Goal: Find specific page/section: Find specific page/section

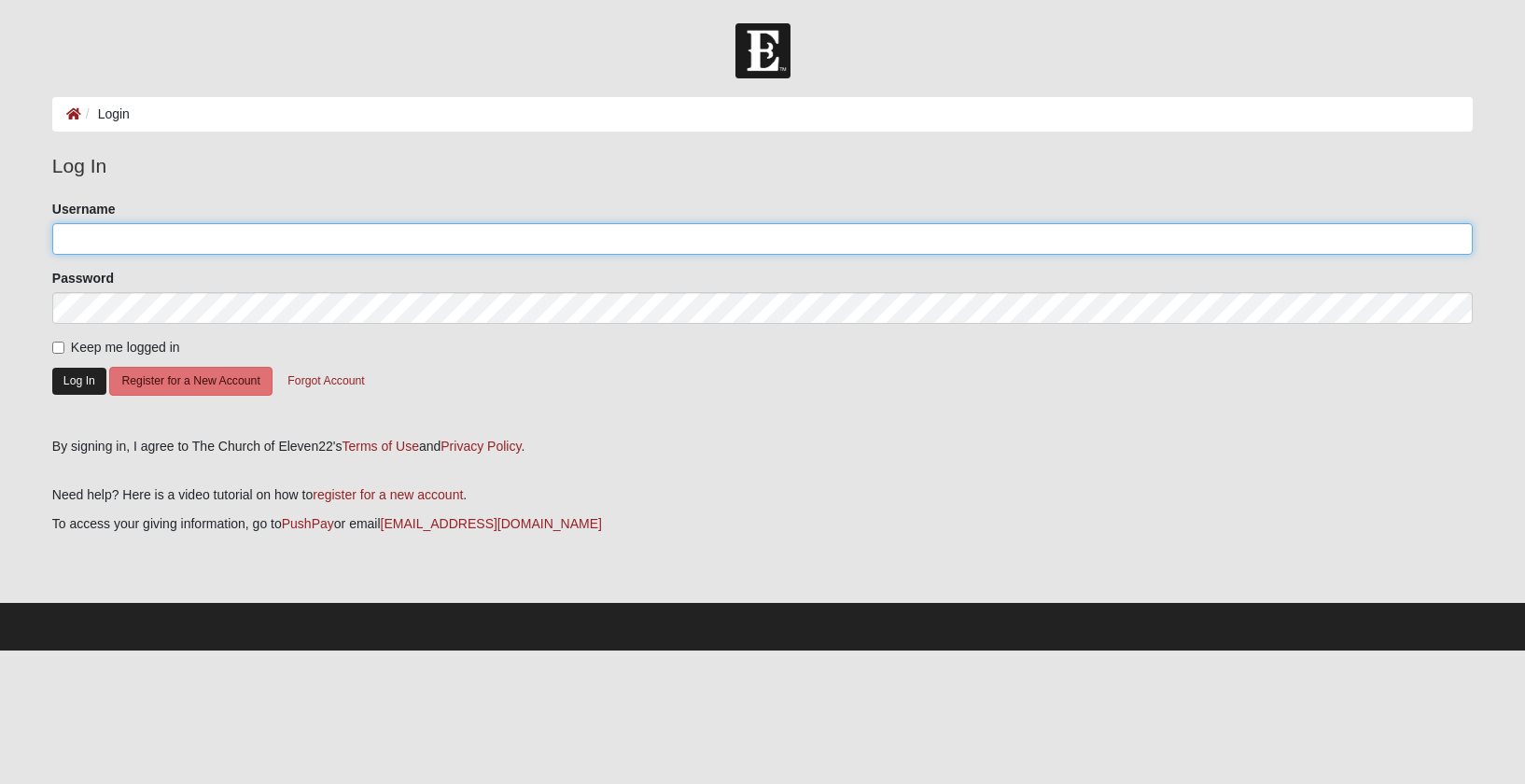
type input "peggiweg"
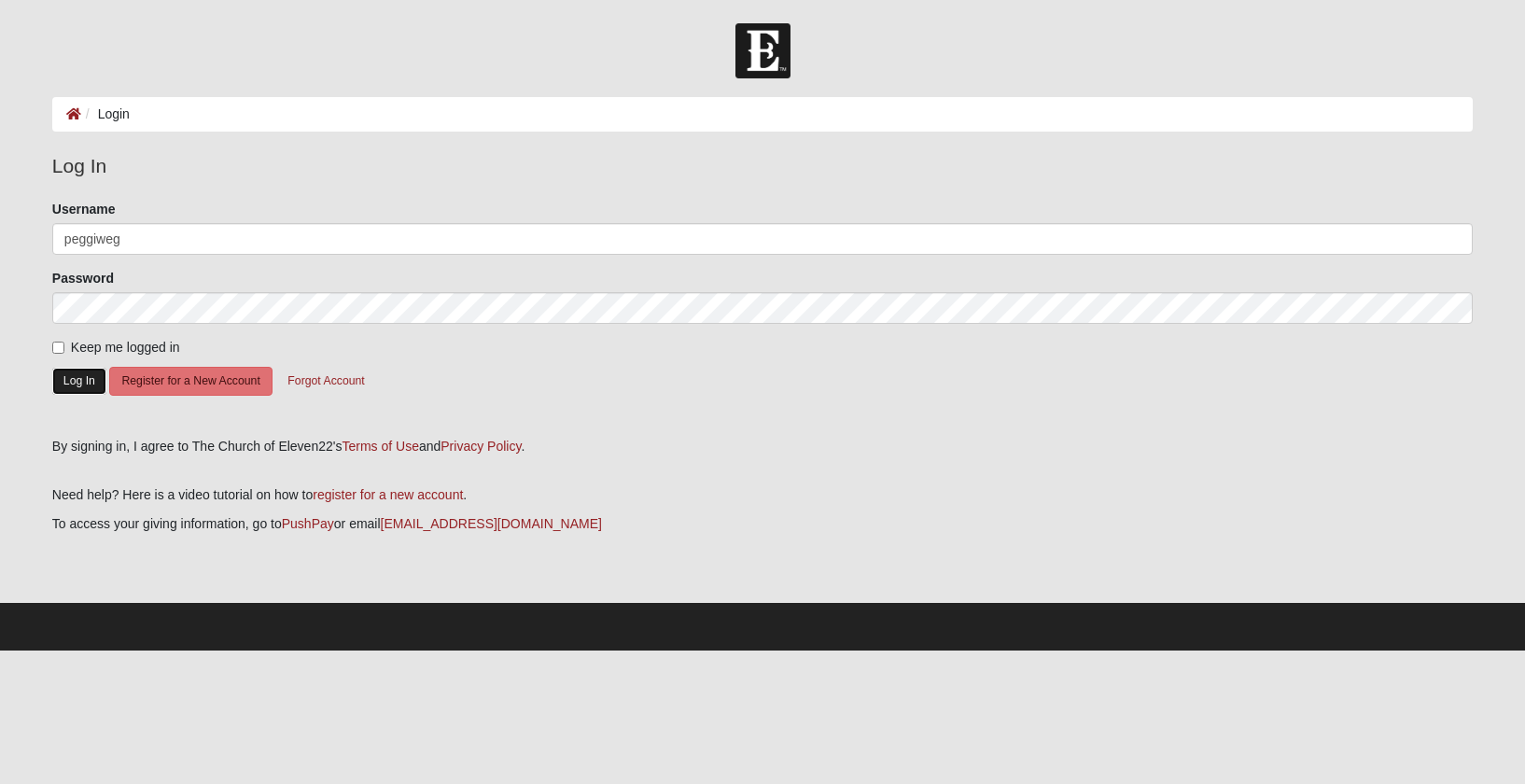
click at [74, 378] on button "Log In" at bounding box center [80, 381] width 54 height 27
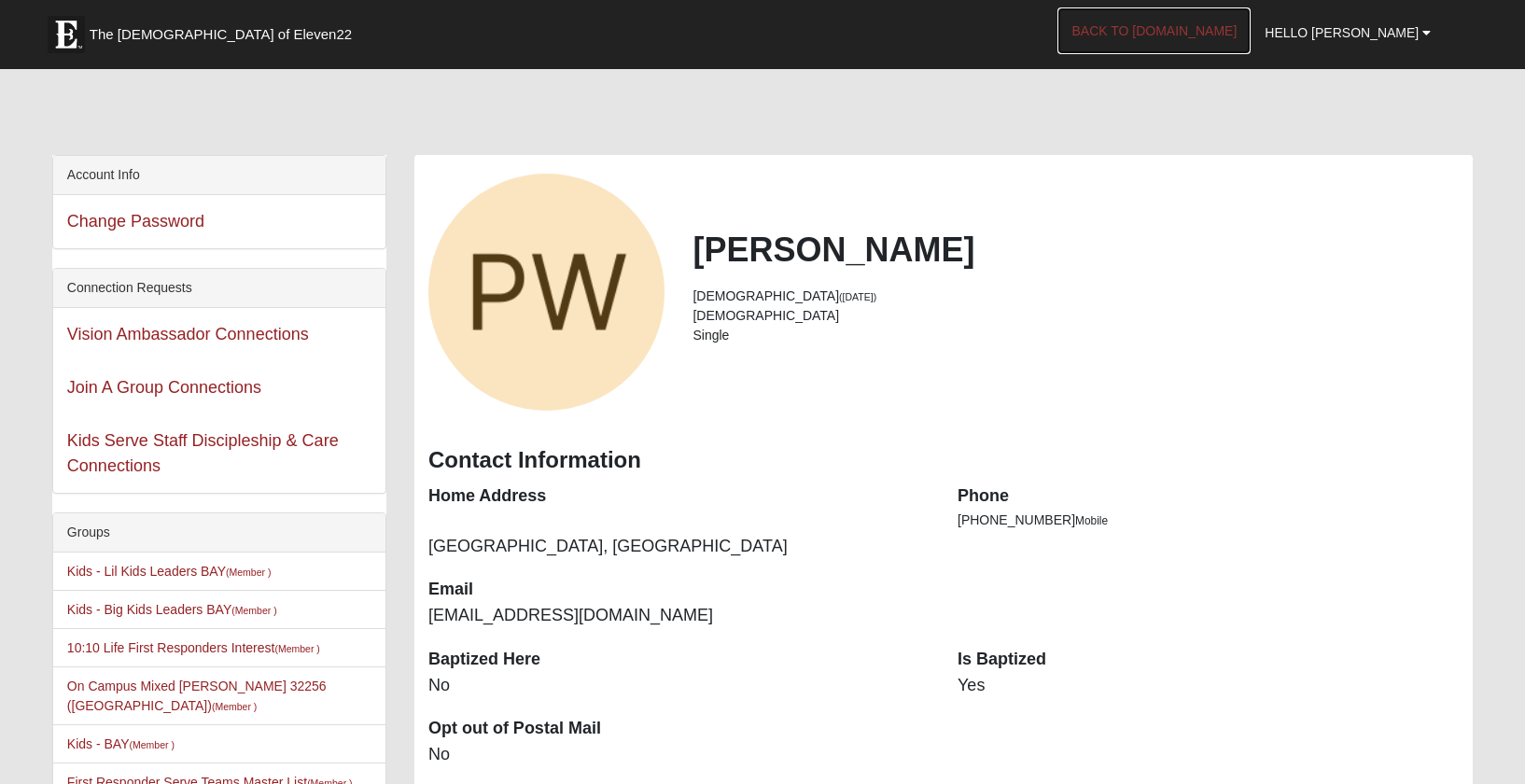
click at [1233, 31] on link "Back to [DOMAIN_NAME]" at bounding box center [1154, 31] width 193 height 47
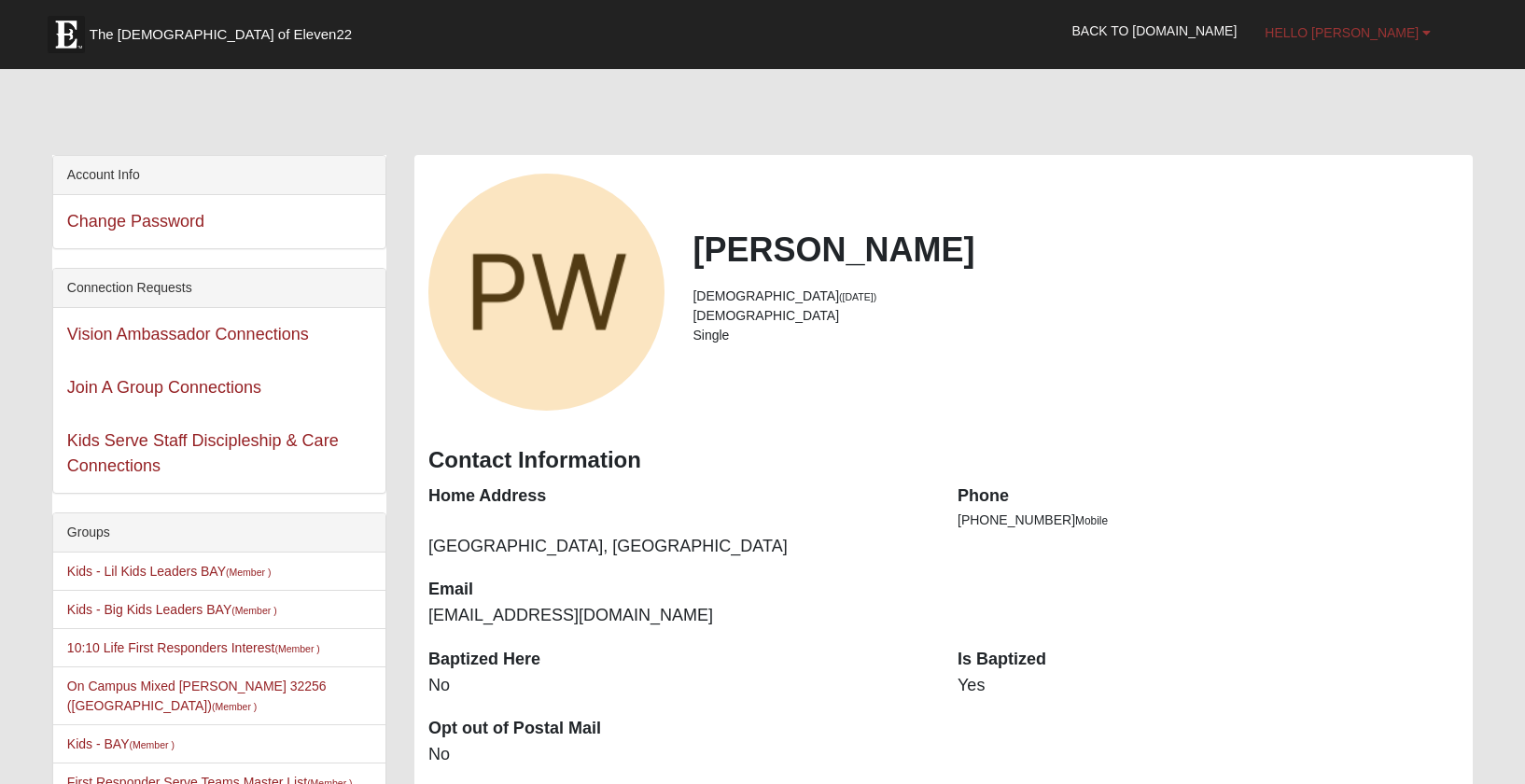
click at [1383, 30] on span "Hello [PERSON_NAME]" at bounding box center [1342, 33] width 154 height 15
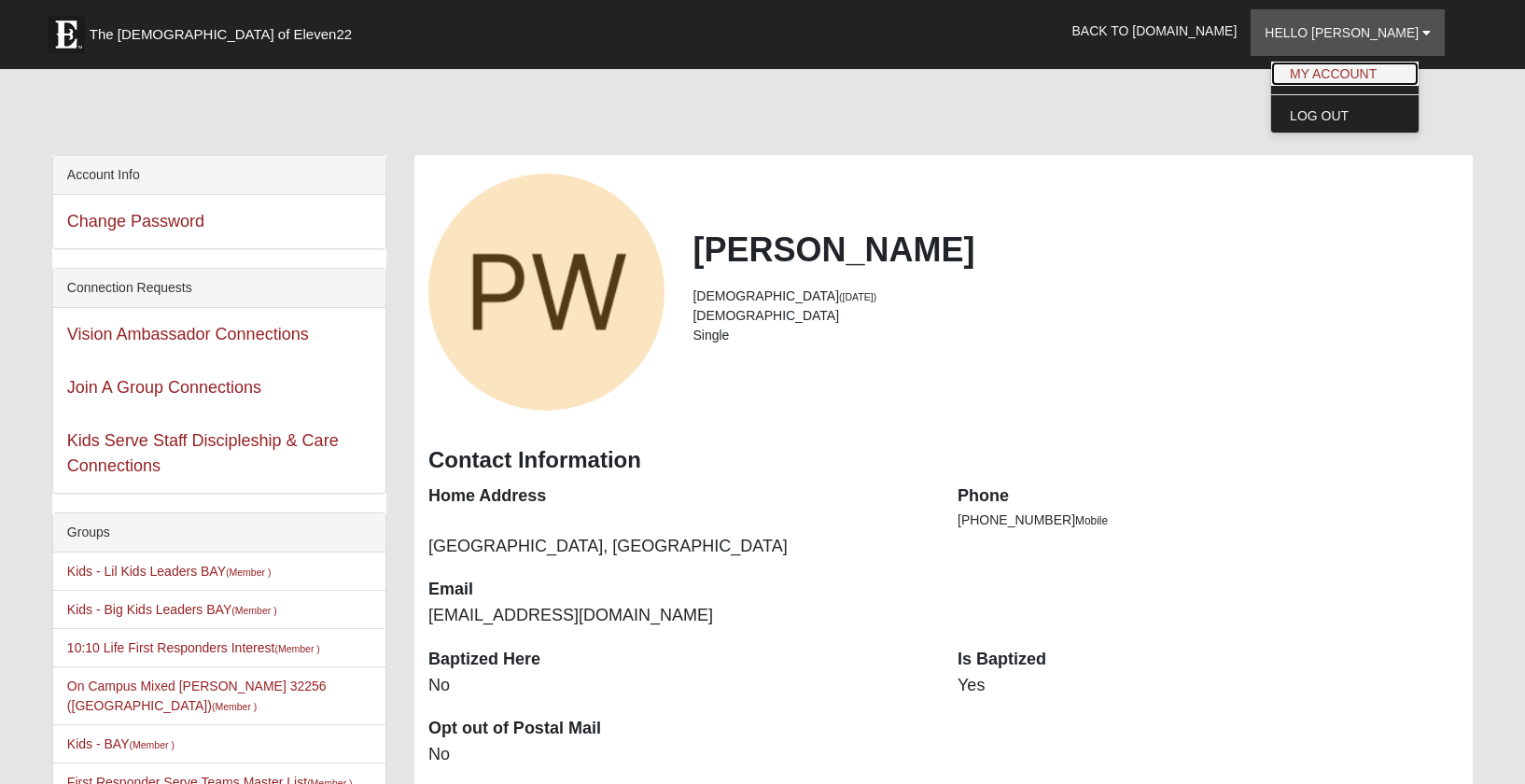
click at [1384, 70] on link "My Account" at bounding box center [1345, 74] width 148 height 24
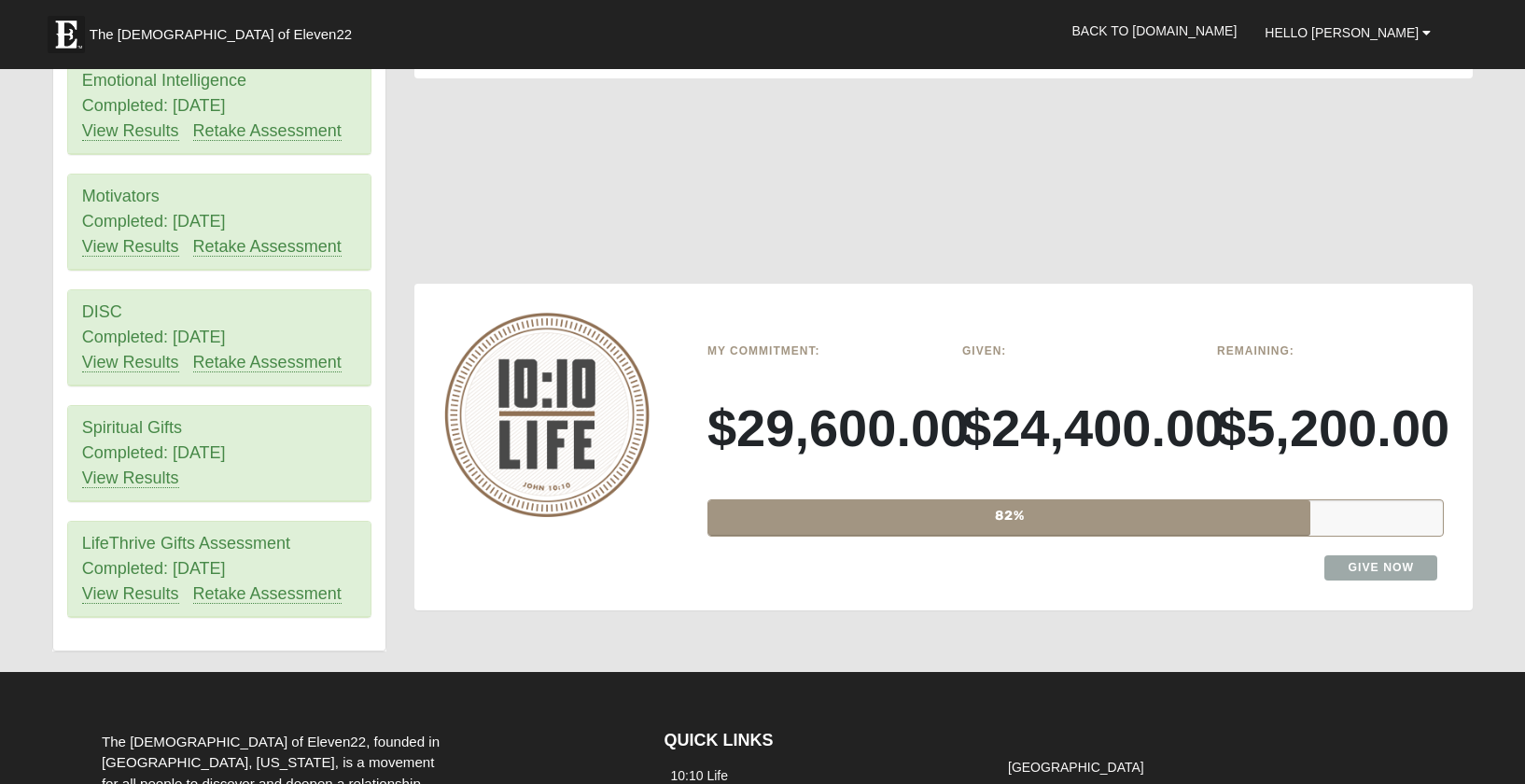
scroll to position [1125, 0]
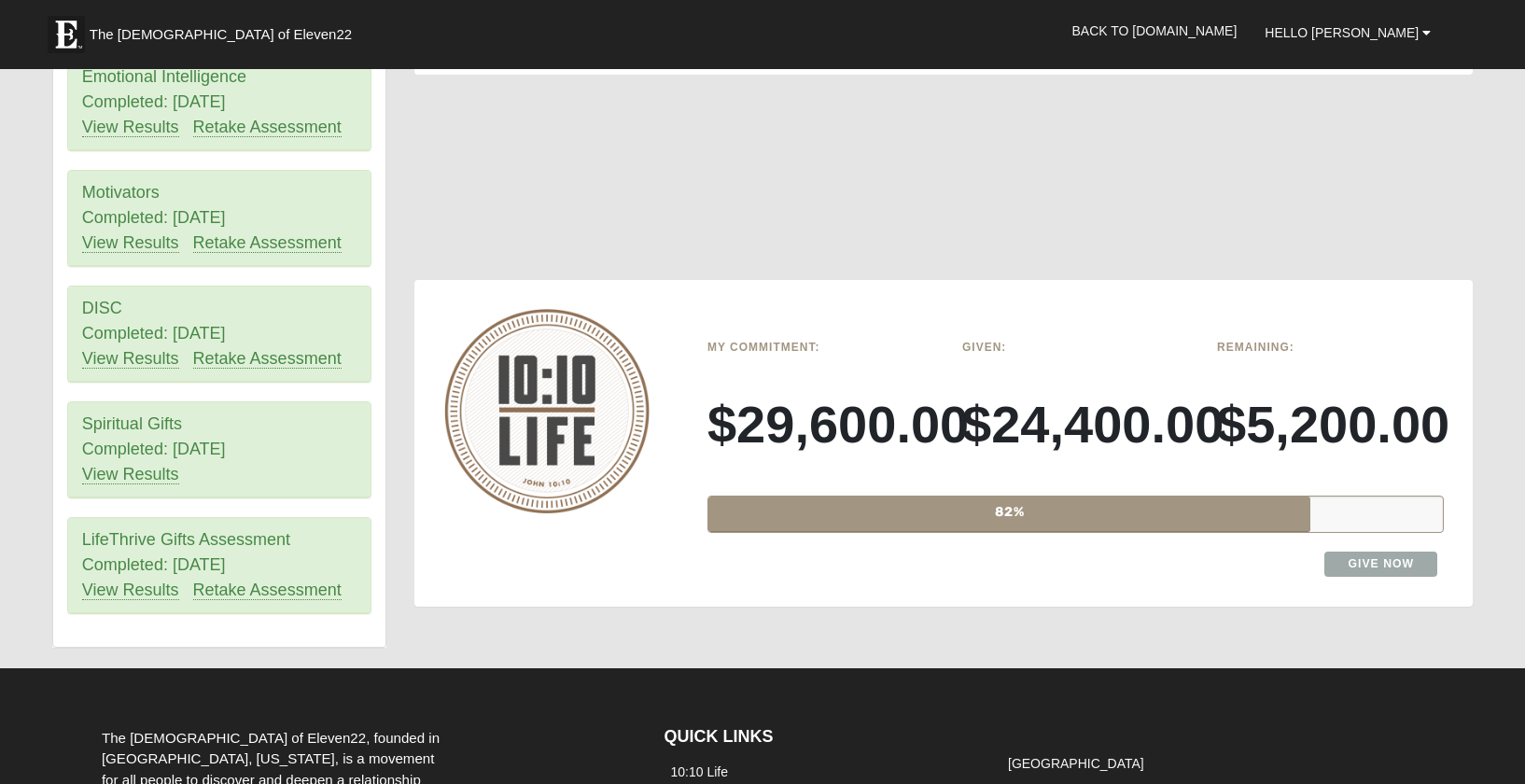
click at [1052, 518] on div "82%" at bounding box center [1009, 515] width 602 height 36
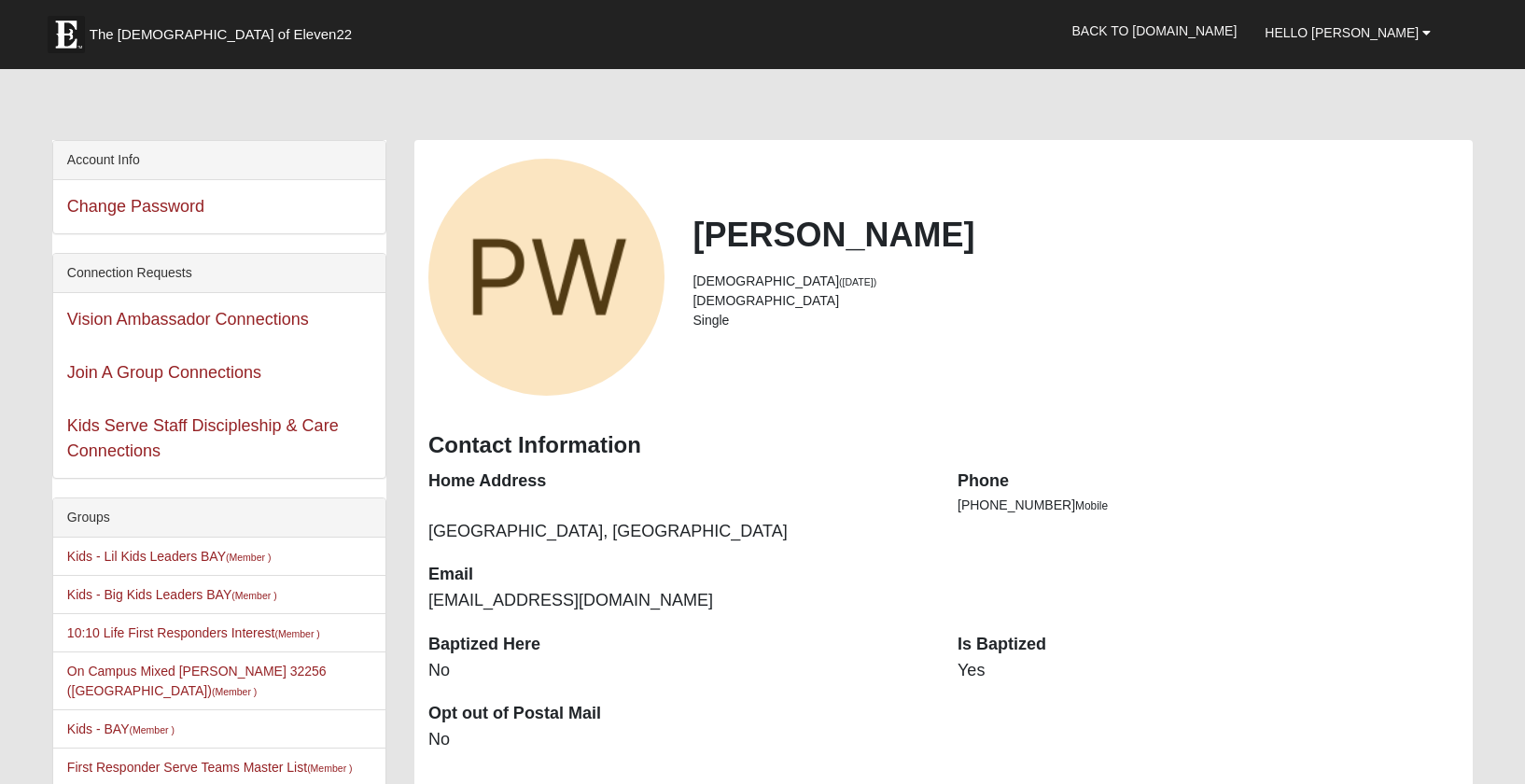
scroll to position [0, 0]
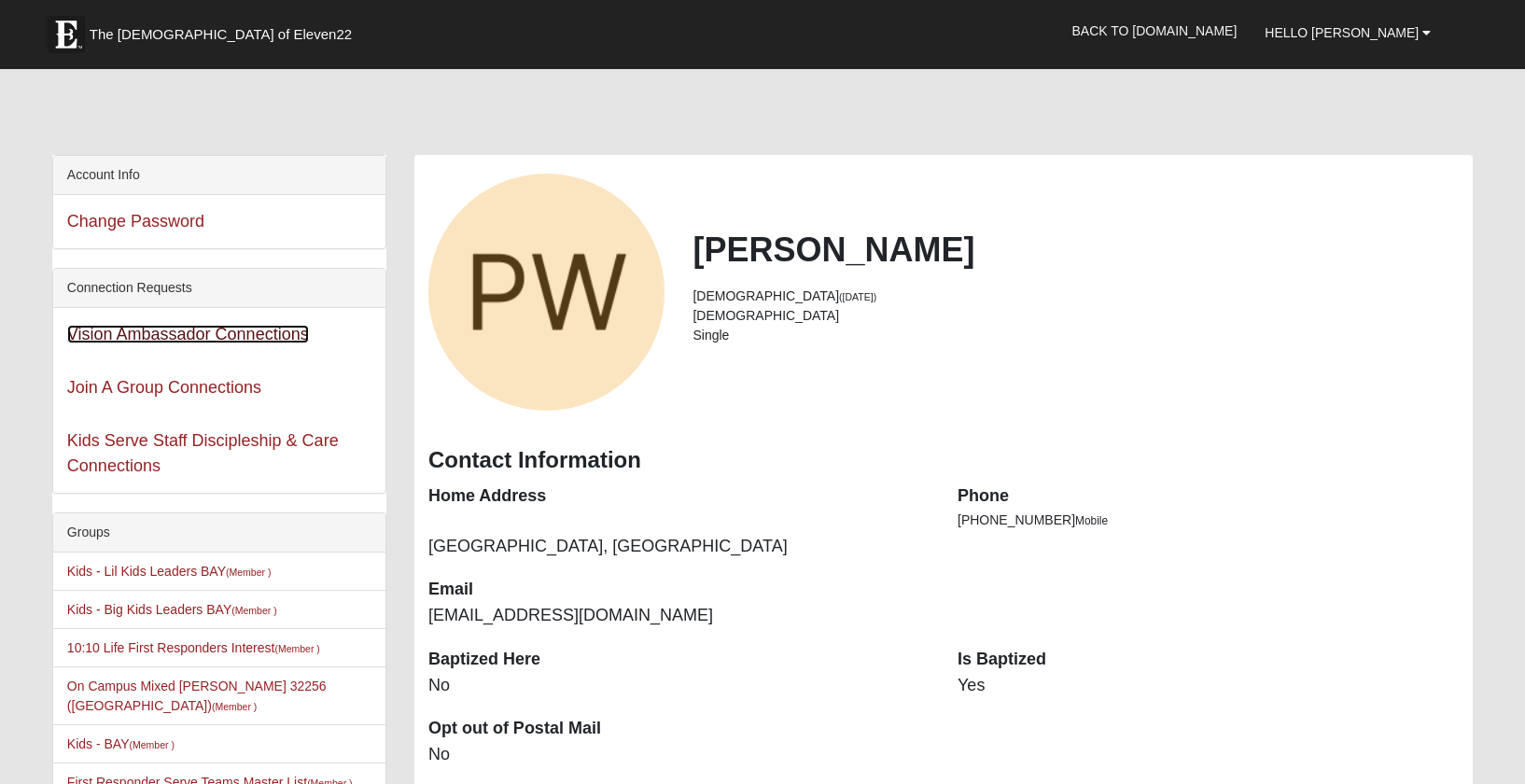
click at [225, 338] on link "Vision Ambassador Connections" at bounding box center [188, 334] width 241 height 19
